Goal: Information Seeking & Learning: Learn about a topic

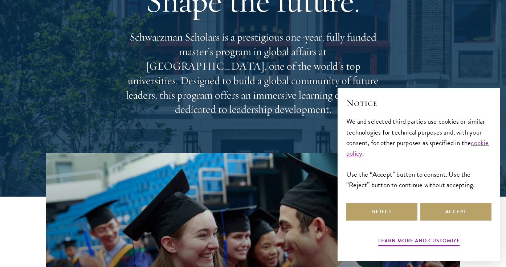
scroll to position [94, 0]
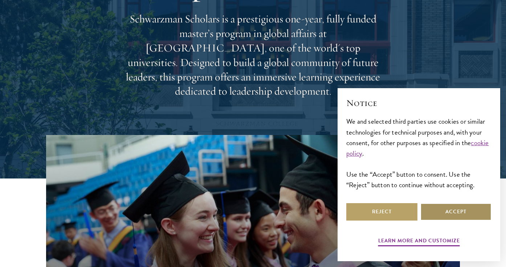
click at [447, 217] on button "Accept" at bounding box center [455, 211] width 71 height 17
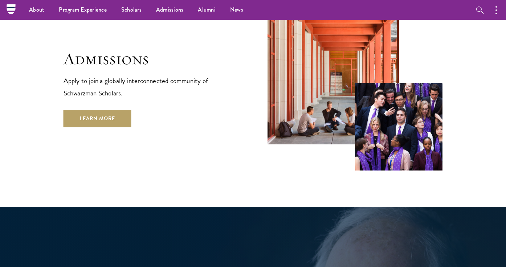
scroll to position [1193, 0]
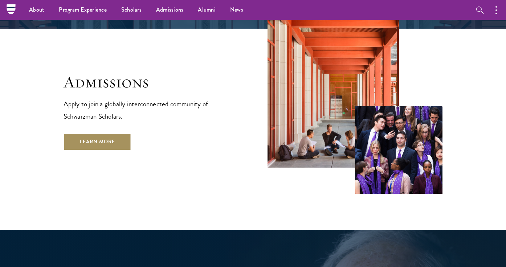
click at [119, 133] on link "Learn More" at bounding box center [98, 141] width 68 height 17
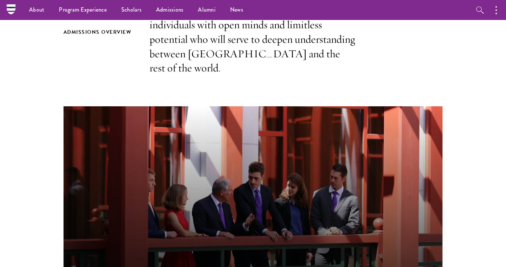
scroll to position [270, 0]
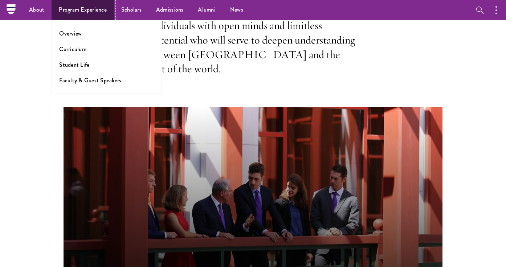
click at [80, 11] on link "Program Experience" at bounding box center [83, 10] width 62 height 20
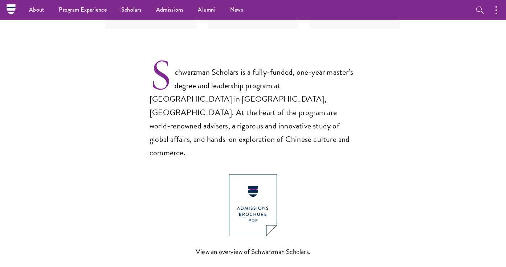
scroll to position [180, 0]
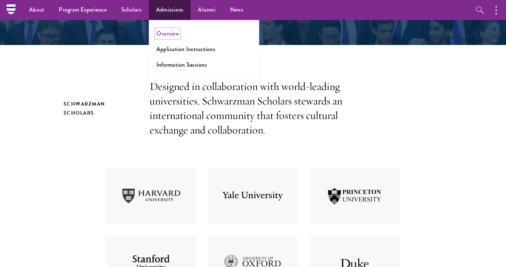
click at [175, 35] on link "Overview" at bounding box center [167, 33] width 23 height 8
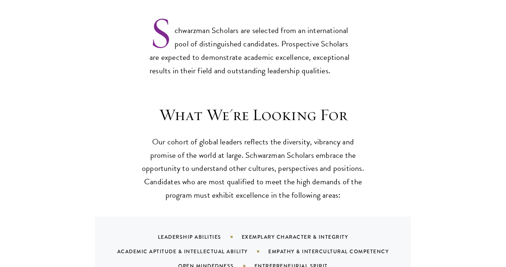
scroll to position [624, 0]
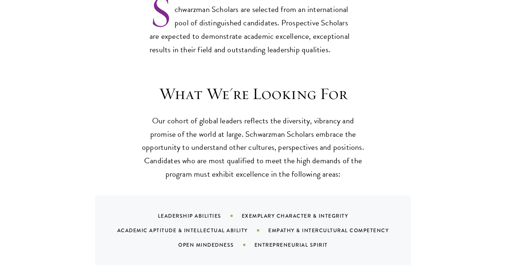
click at [228, 114] on p "Our cohort of global leaders reflects the diversity, vibrancy and promise of th…" at bounding box center [252, 147] width 225 height 67
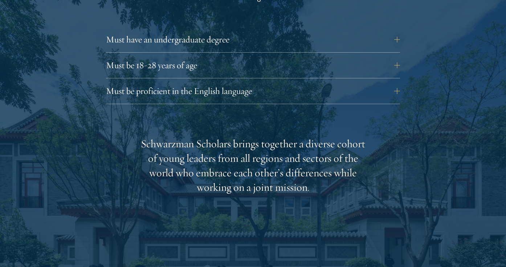
scroll to position [1042, 0]
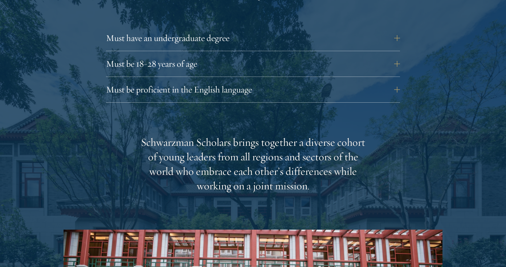
click at [240, 92] on div "Eligibility In addition to demonstrating extraordinary leadership skills, the a…" at bounding box center [253, 179] width 379 height 519
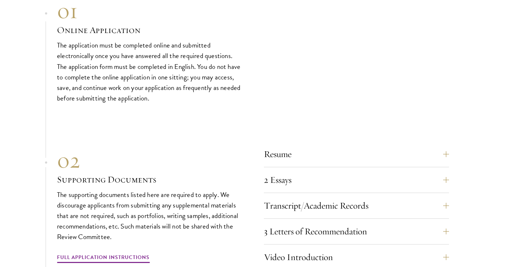
scroll to position [2173, 0]
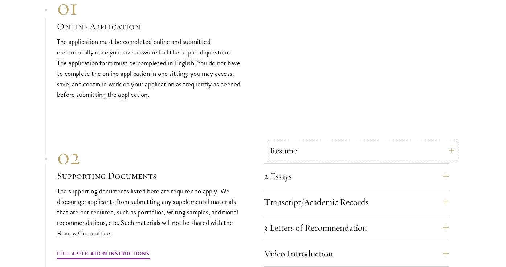
click at [288, 142] on button "Resume" at bounding box center [361, 150] width 185 height 17
click at [449, 142] on button "Resume" at bounding box center [361, 150] width 185 height 17
click at [452, 142] on button "Resume" at bounding box center [361, 150] width 185 height 17
click at [398, 168] on button "2 Essays" at bounding box center [361, 176] width 185 height 17
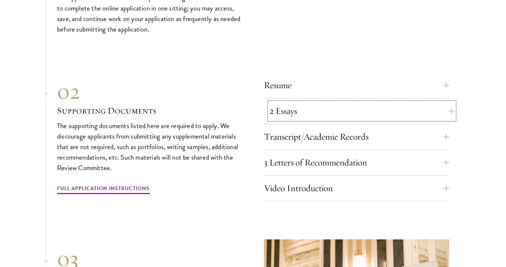
scroll to position [2240, 0]
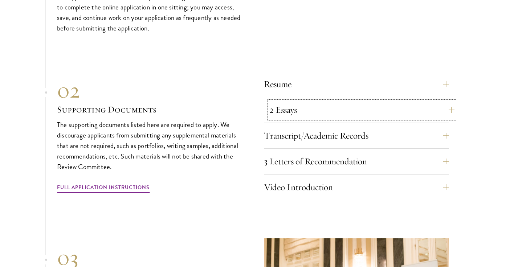
click at [310, 101] on button "2 Essays" at bounding box center [361, 109] width 185 height 17
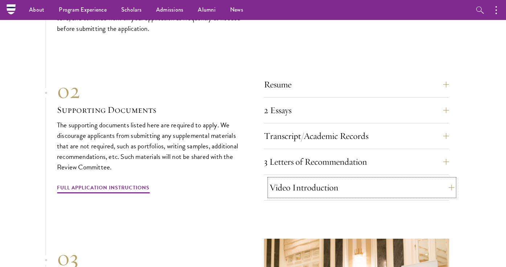
click at [304, 179] on button "Video Introduction" at bounding box center [361, 187] width 185 height 17
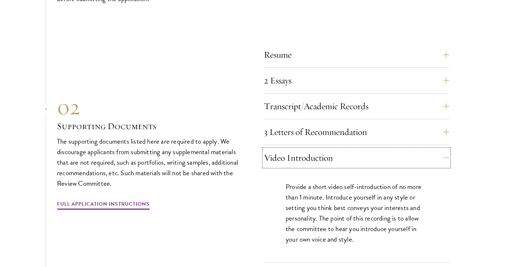
scroll to position [2274, 0]
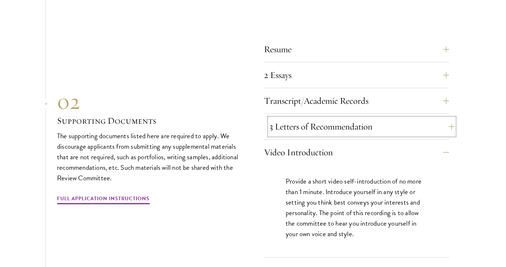
click at [366, 118] on button "3 Letters of Recommendation" at bounding box center [361, 126] width 185 height 17
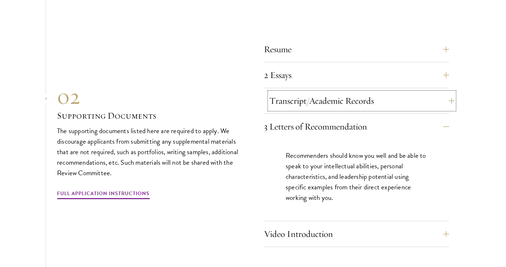
click at [354, 92] on button "Transcript/Academic Records" at bounding box center [361, 100] width 185 height 17
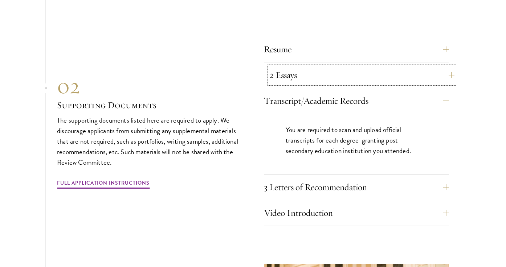
click at [344, 66] on button "2 Essays" at bounding box center [361, 74] width 185 height 17
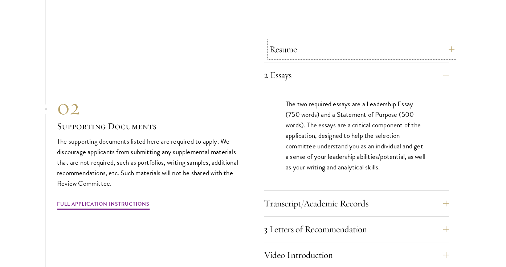
click at [334, 41] on button "Resume" at bounding box center [361, 49] width 185 height 17
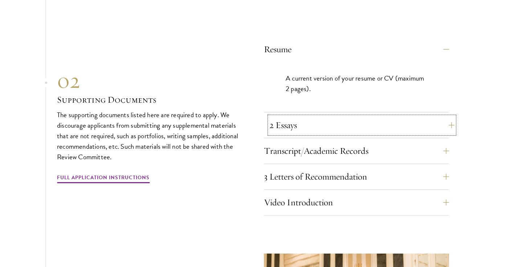
click at [341, 117] on button "2 Essays" at bounding box center [361, 125] width 185 height 17
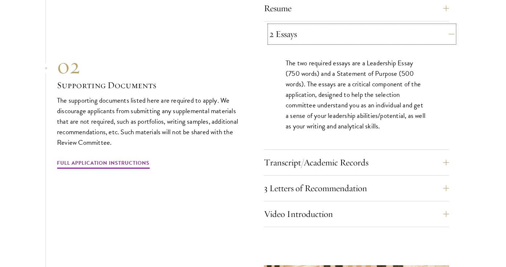
scroll to position [2328, 0]
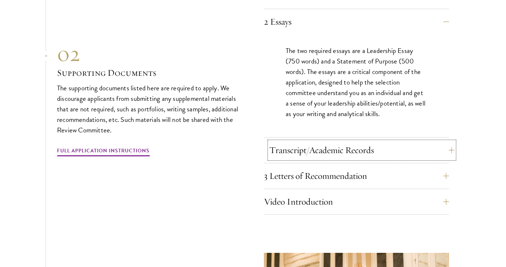
click at [340, 142] on button "Transcript/Academic Records" at bounding box center [361, 150] width 185 height 17
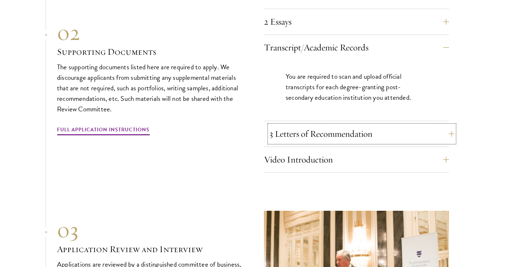
click at [338, 125] on button "3 Letters of Recommendation" at bounding box center [361, 133] width 185 height 17
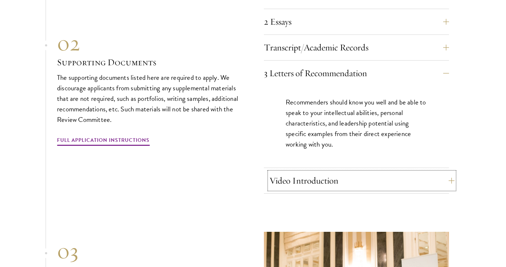
click at [336, 172] on button "Video Introduction" at bounding box center [361, 180] width 185 height 17
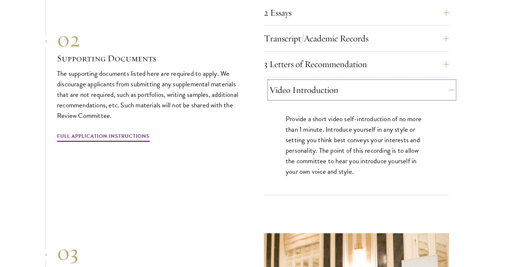
scroll to position [2340, 0]
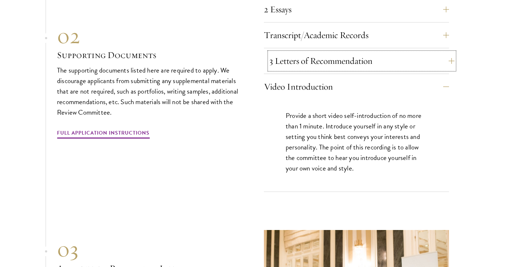
click at [323, 52] on button "3 Letters of Recommendation" at bounding box center [361, 60] width 185 height 17
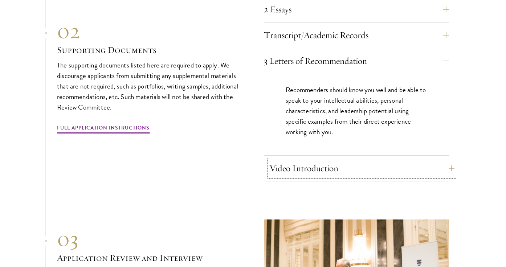
click at [332, 160] on button "Video Introduction" at bounding box center [361, 168] width 185 height 17
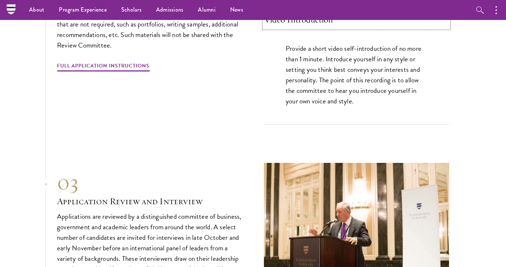
scroll to position [2408, 0]
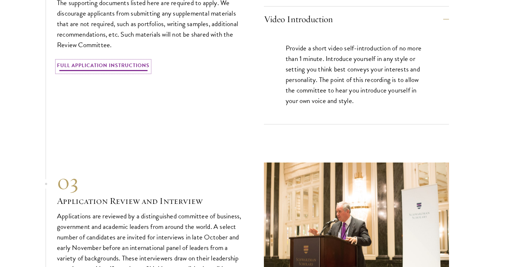
click at [129, 61] on link "Full Application Instructions" at bounding box center [103, 66] width 93 height 11
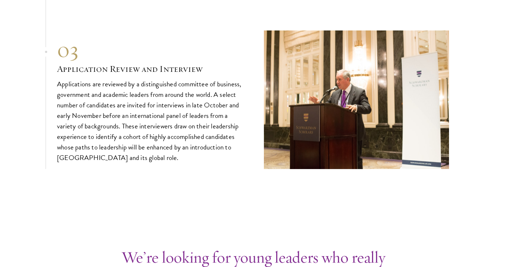
scroll to position [2559, 0]
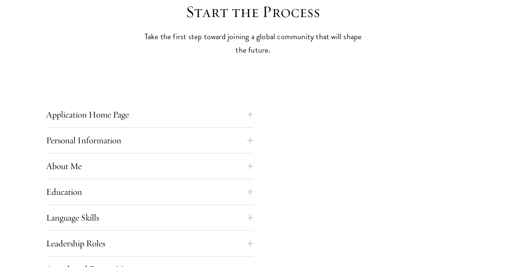
scroll to position [213, 0]
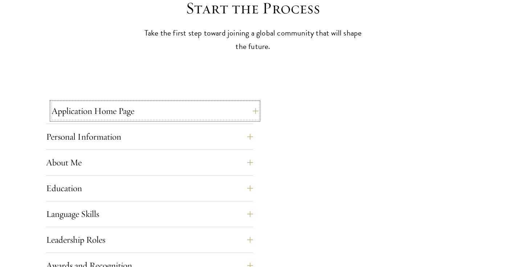
click at [156, 112] on button "Application Home Page" at bounding box center [155, 110] width 207 height 17
click at [227, 110] on button "Application Home Page" at bounding box center [155, 110] width 207 height 17
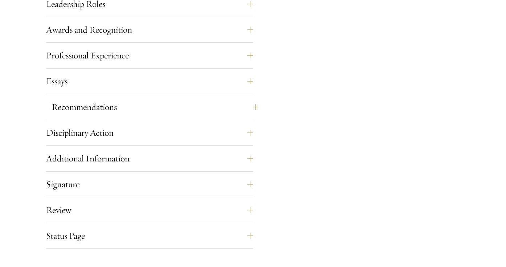
scroll to position [226, 0]
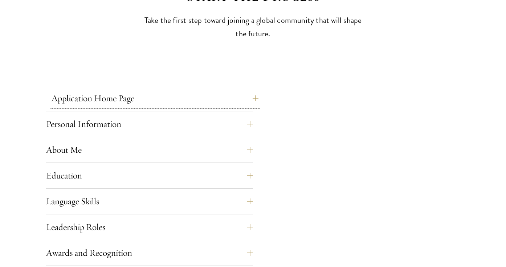
click at [126, 101] on button "Application Home Page" at bounding box center [155, 98] width 207 height 17
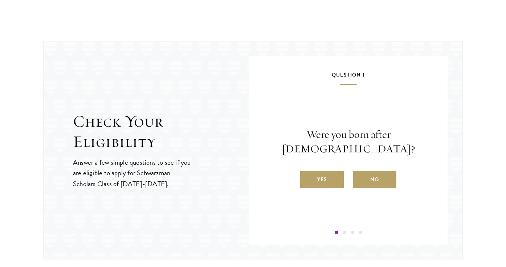
scroll to position [728, 0]
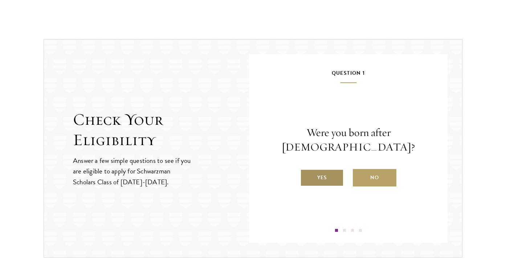
click at [320, 169] on label "Yes" at bounding box center [322, 177] width 44 height 17
click at [307, 170] on input "Yes" at bounding box center [303, 173] width 7 height 7
click at [338, 186] on label "Yes" at bounding box center [322, 177] width 44 height 17
click at [307, 176] on input "Yes" at bounding box center [303, 173] width 7 height 7
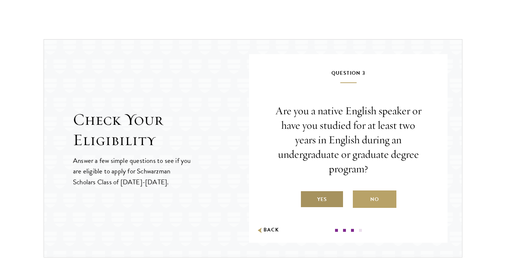
click at [335, 201] on label "Yes" at bounding box center [322, 199] width 44 height 17
click at [307, 198] on input "Yes" at bounding box center [303, 195] width 7 height 7
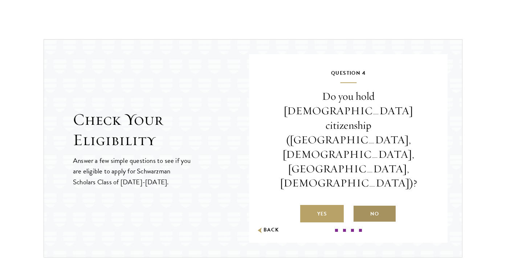
click at [371, 205] on label "No" at bounding box center [375, 213] width 44 height 17
click at [359, 206] on input "No" at bounding box center [356, 209] width 7 height 7
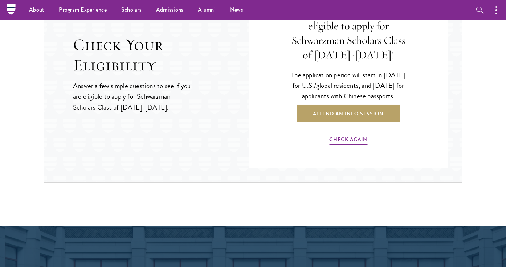
scroll to position [796, 0]
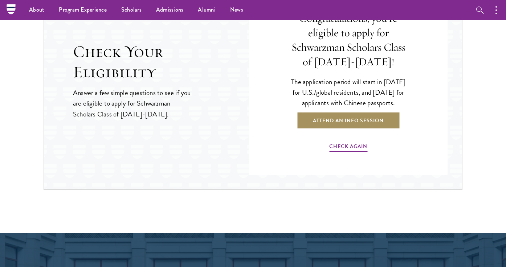
click at [360, 128] on link "Attend an Info Session" at bounding box center [348, 120] width 103 height 17
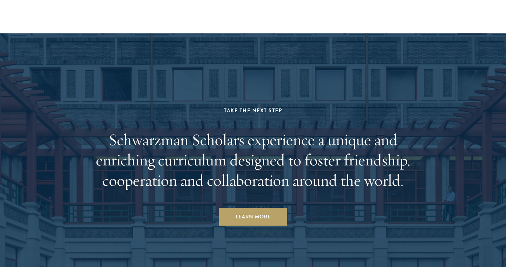
scroll to position [3563, 0]
